Goal: Task Accomplishment & Management: Use online tool/utility

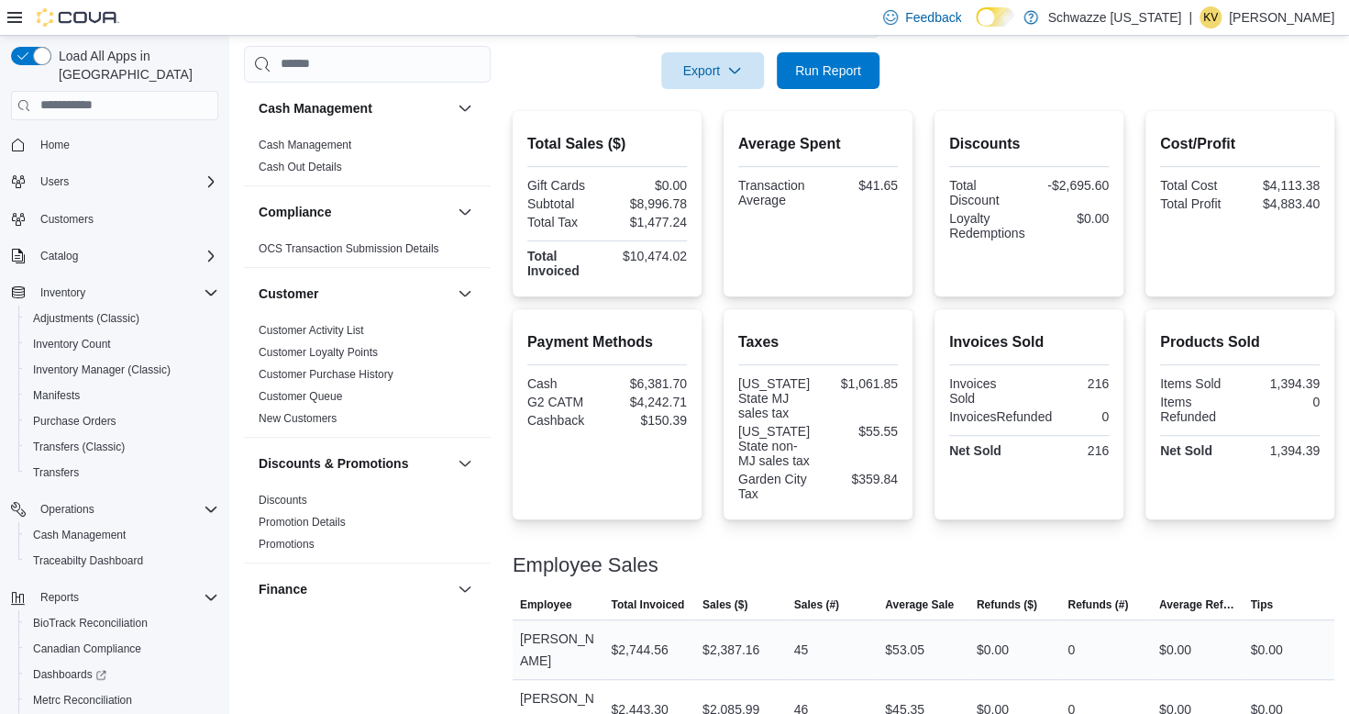
scroll to position [342, 0]
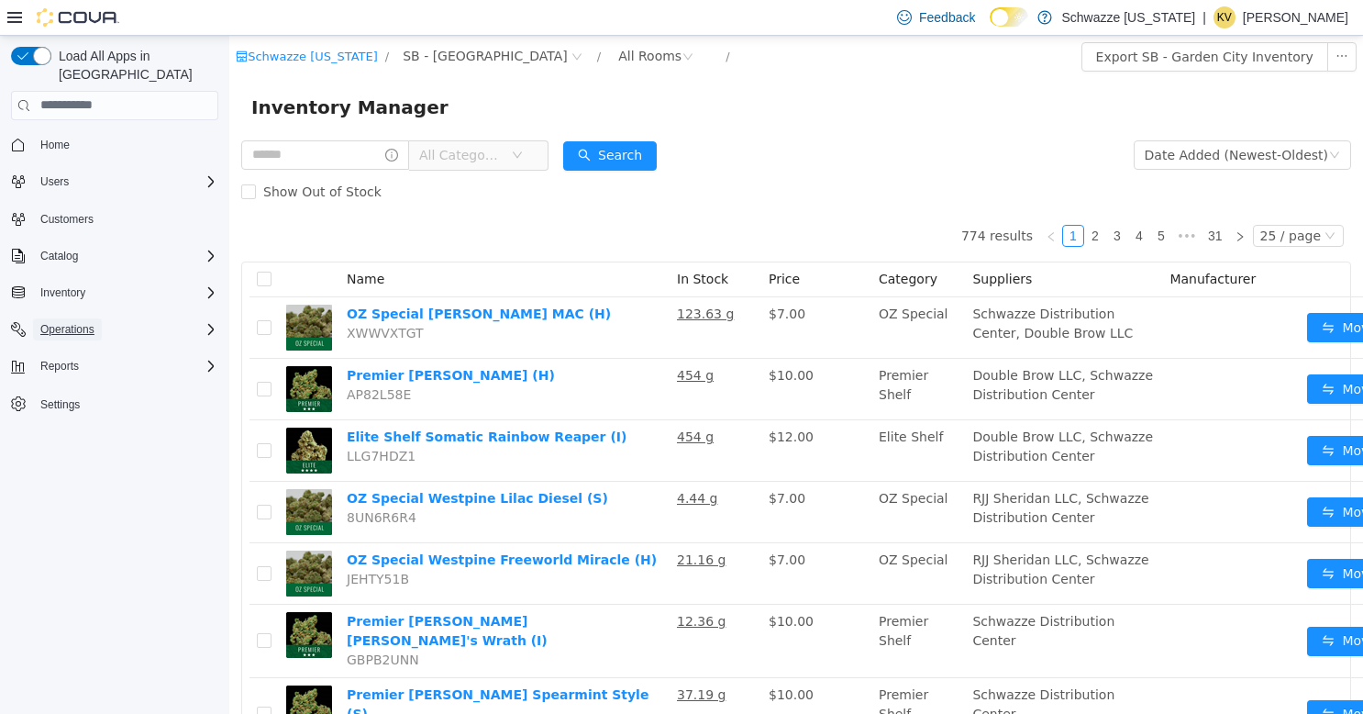
click at [71, 322] on span "Operations" at bounding box center [67, 329] width 54 height 15
click at [68, 348] on span "Cash Management" at bounding box center [79, 355] width 93 height 15
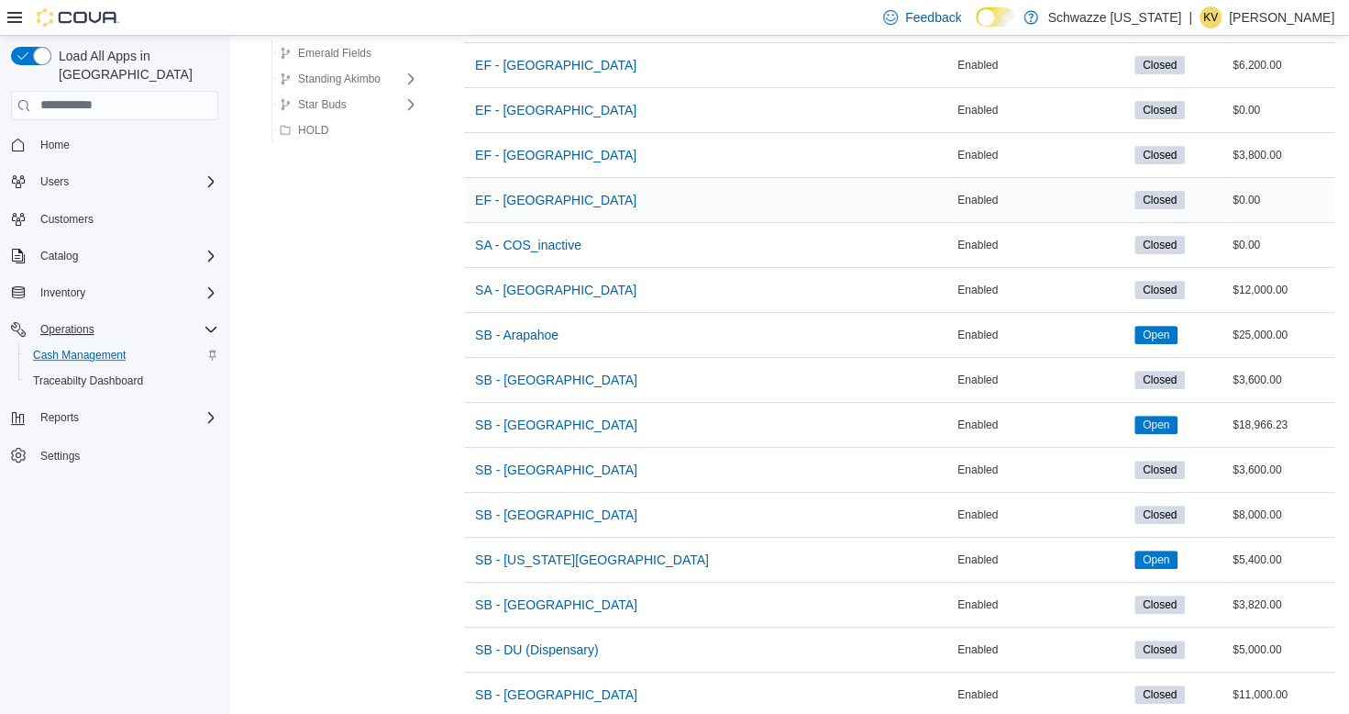
scroll to position [367, 0]
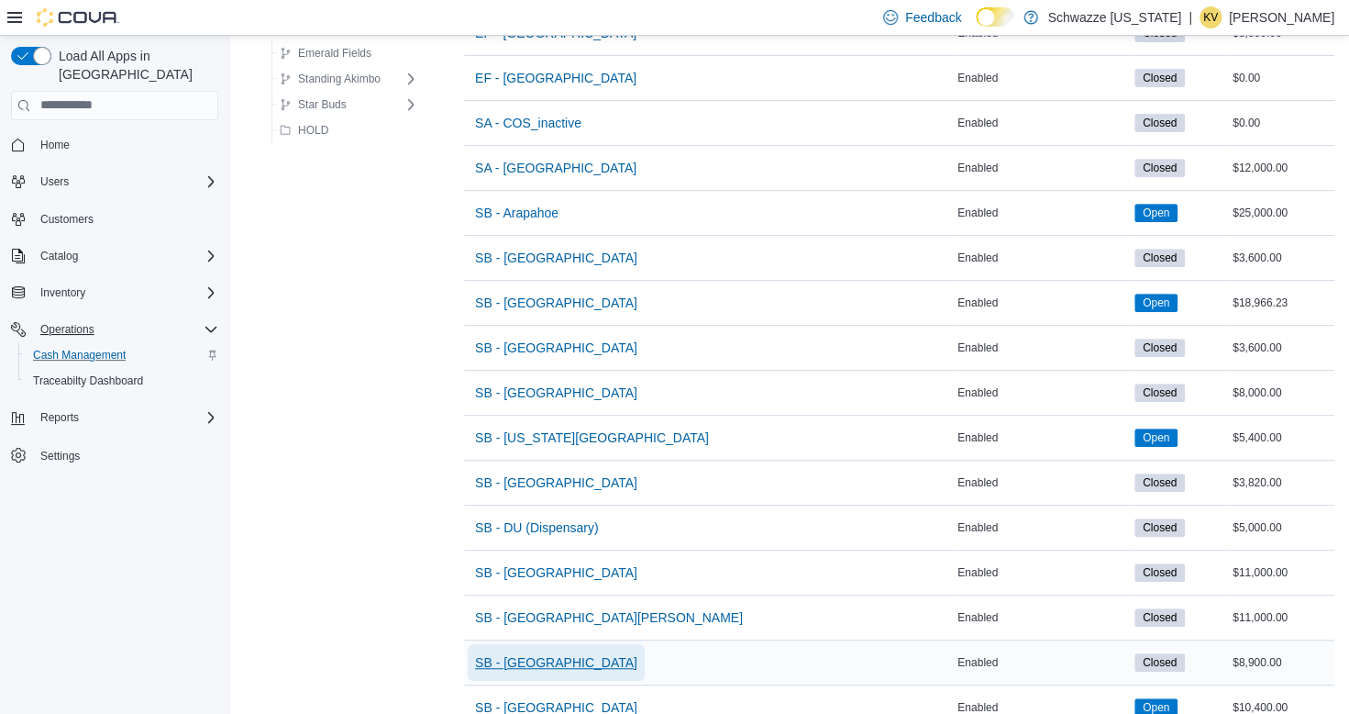
click at [541, 653] on span "SB - [GEOGRAPHIC_DATA]" at bounding box center [556, 662] width 162 height 18
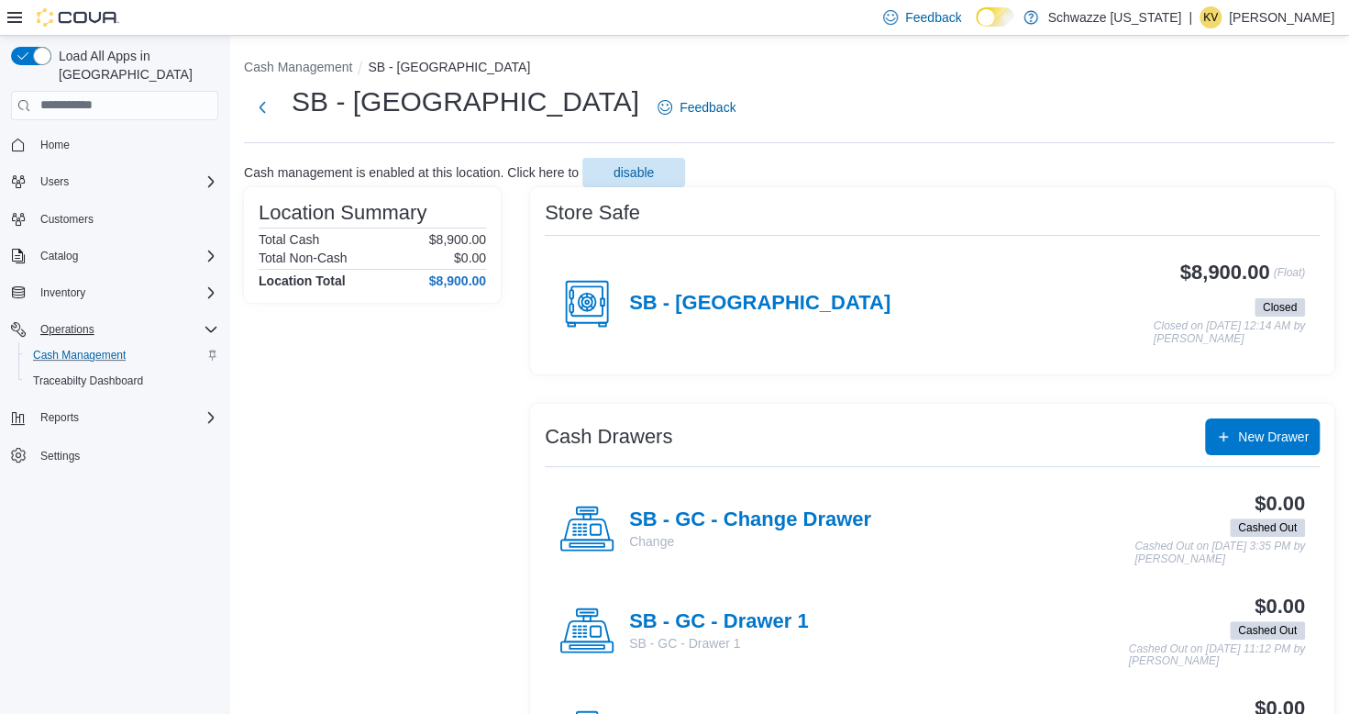
click at [627, 297] on div "SB - [GEOGRAPHIC_DATA]" at bounding box center [724, 303] width 331 height 55
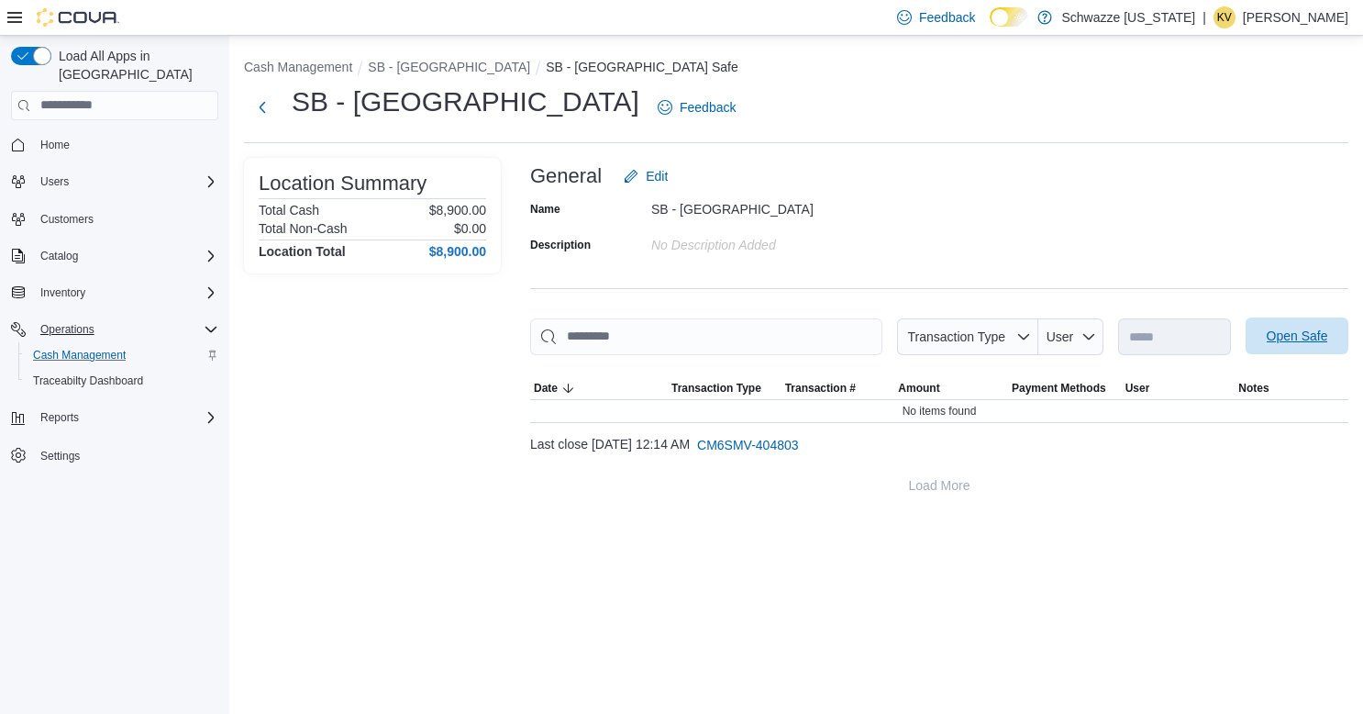
click at [1313, 339] on span "Open Safe" at bounding box center [1297, 336] width 61 height 18
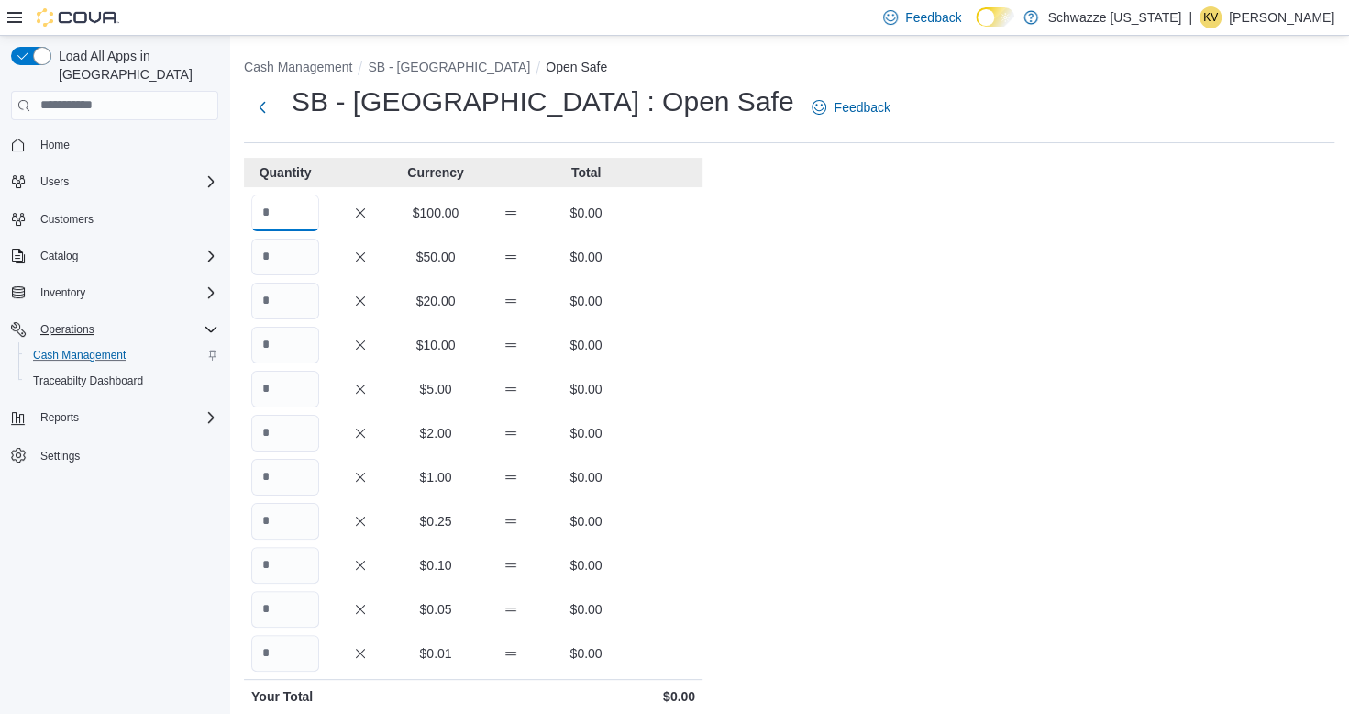
click at [288, 208] on input "Quantity" at bounding box center [285, 212] width 68 height 37
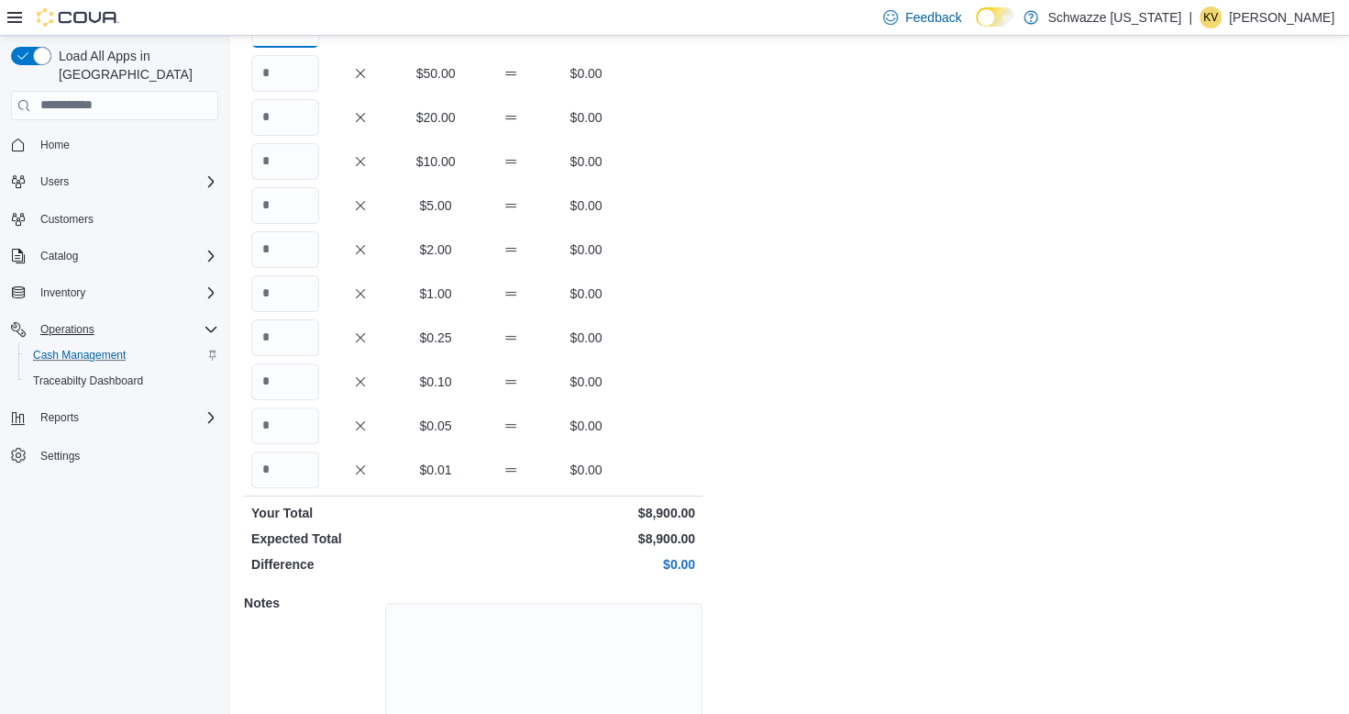
scroll to position [279, 0]
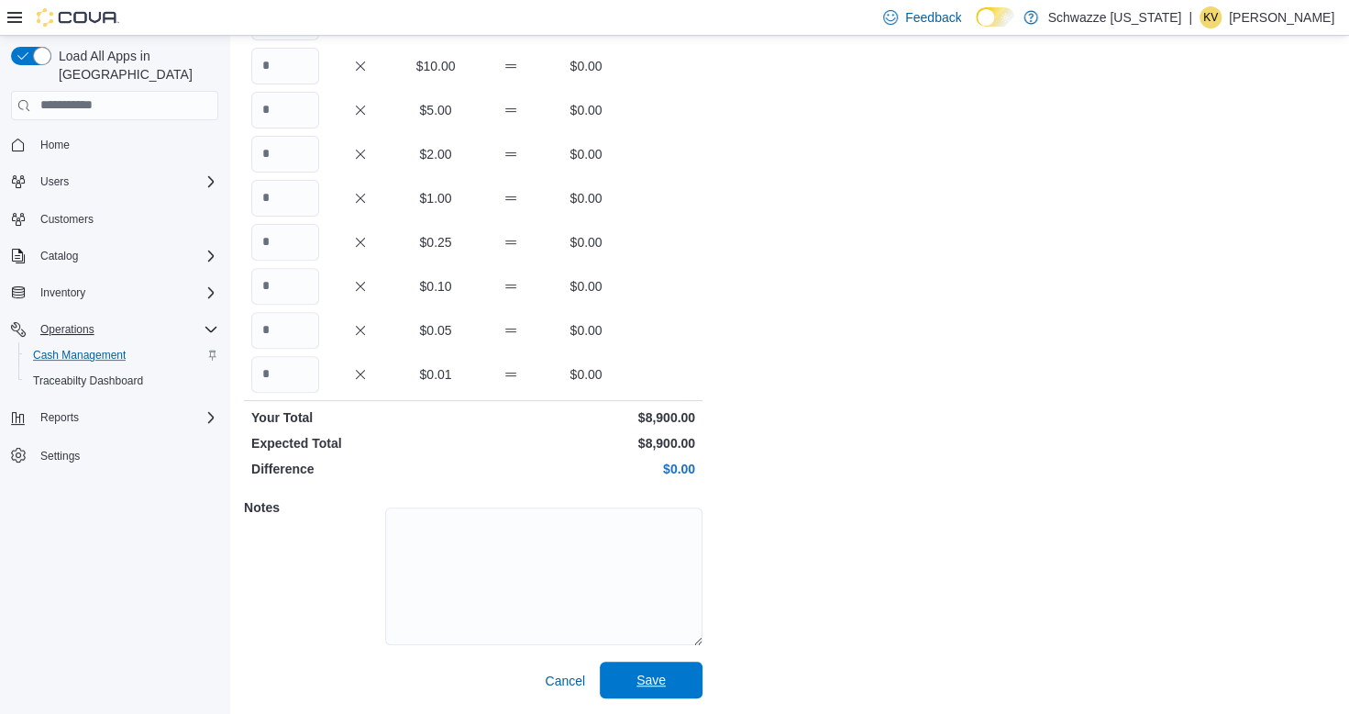
type input "**"
click at [673, 682] on span "Save" at bounding box center [651, 679] width 81 height 37
